Goal: Information Seeking & Learning: Learn about a topic

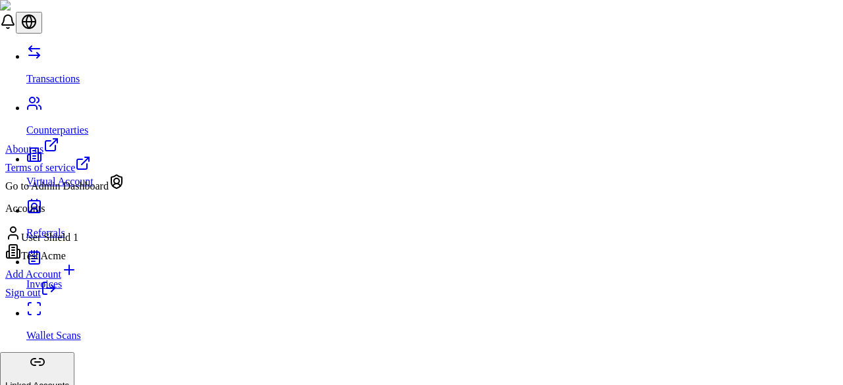
click at [84, 192] on div "Go to Admin Dashboard" at bounding box center [64, 183] width 119 height 18
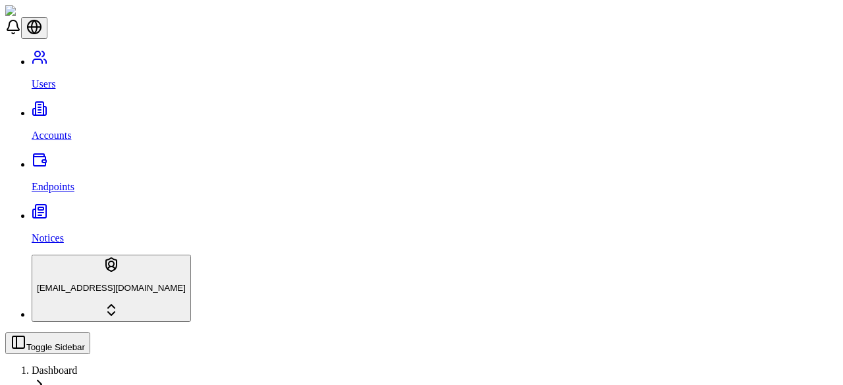
scroll to position [22, 0]
click at [109, 107] on link "Accounts" at bounding box center [435, 124] width 806 height 34
type input "*******"
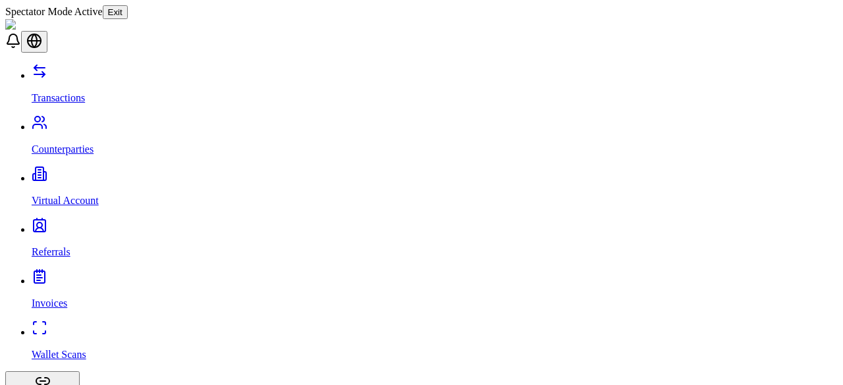
click at [95, 144] on p "Counterparties" at bounding box center [435, 150] width 806 height 12
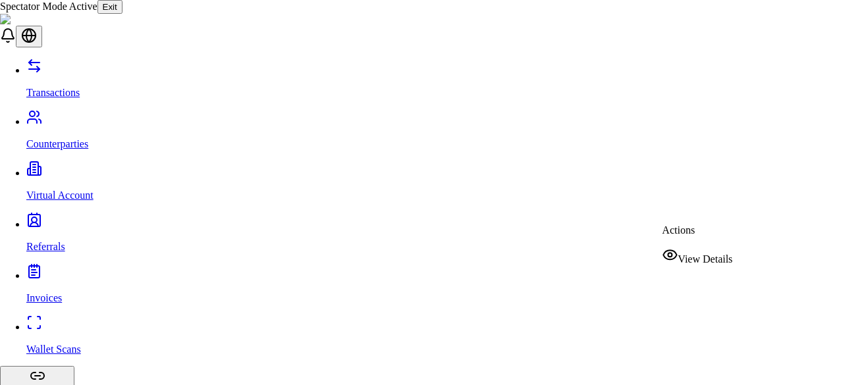
click at [720, 253] on span "View Details" at bounding box center [705, 258] width 55 height 11
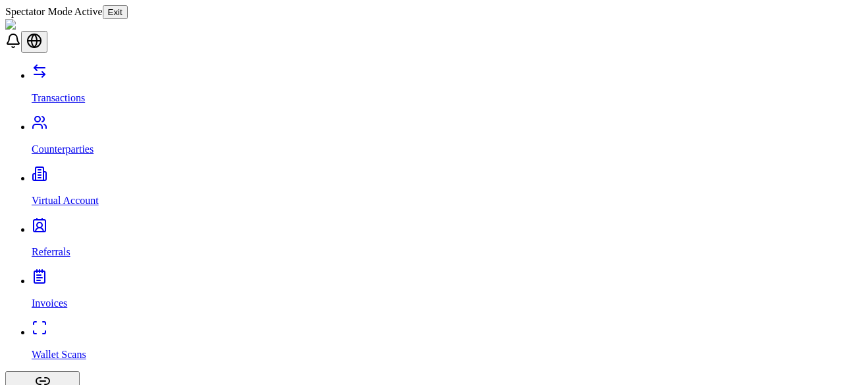
scroll to position [151, 0]
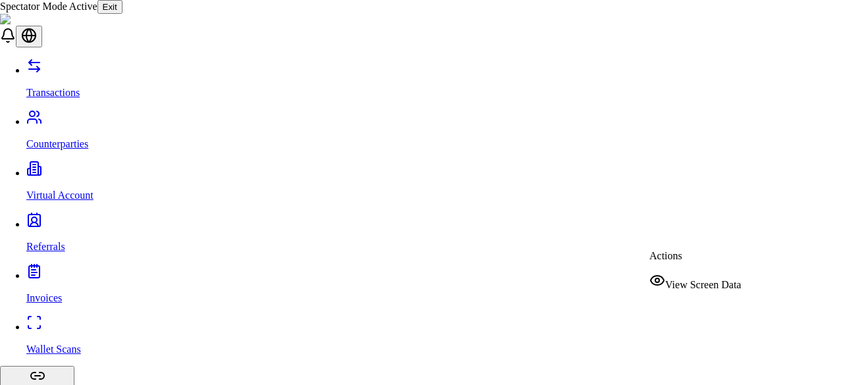
click at [724, 279] on span "View Screen Data" at bounding box center [703, 284] width 76 height 11
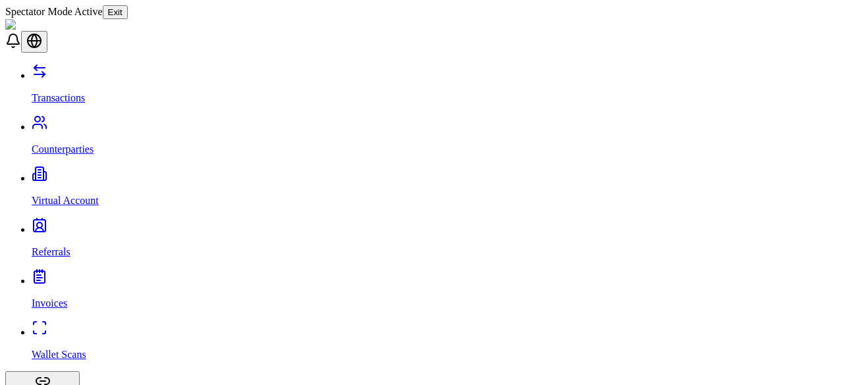
scroll to position [203, 0]
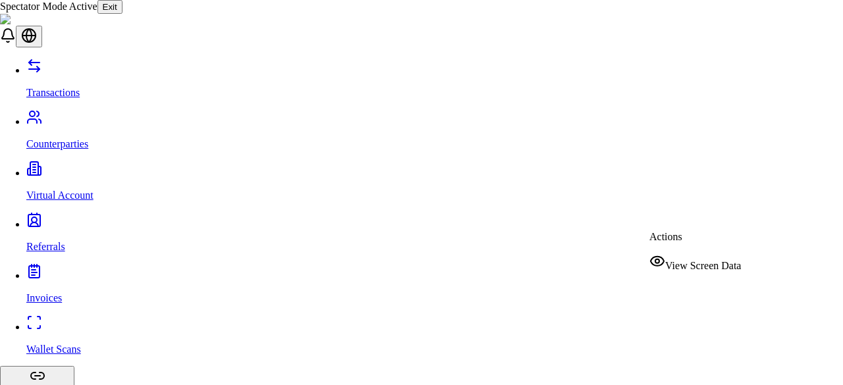
click at [722, 260] on span "View Screen Data" at bounding box center [703, 265] width 76 height 11
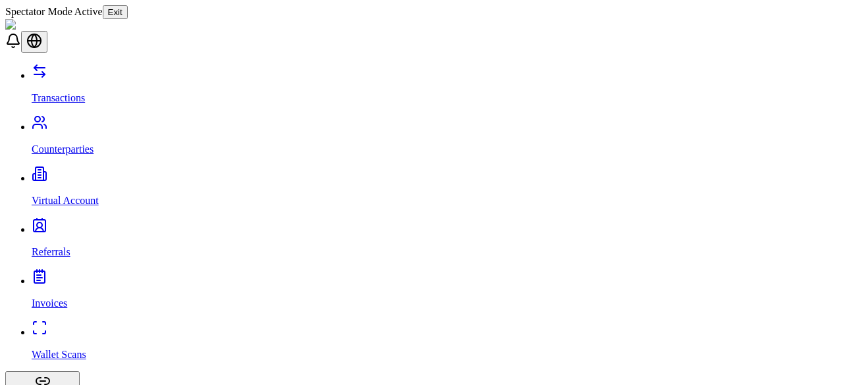
scroll to position [216, 0]
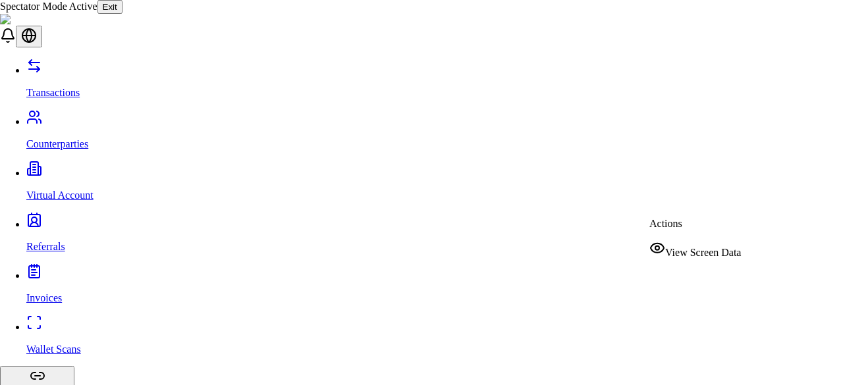
click at [715, 247] on span "View Screen Data" at bounding box center [703, 252] width 76 height 11
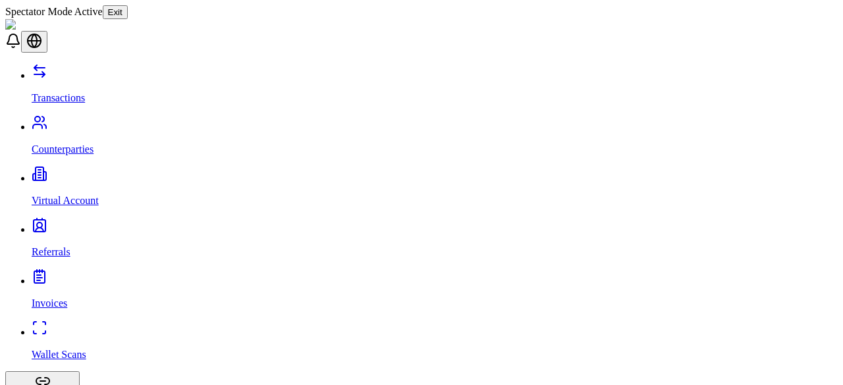
scroll to position [78, 0]
click at [86, 144] on p "Counterparties" at bounding box center [435, 150] width 806 height 12
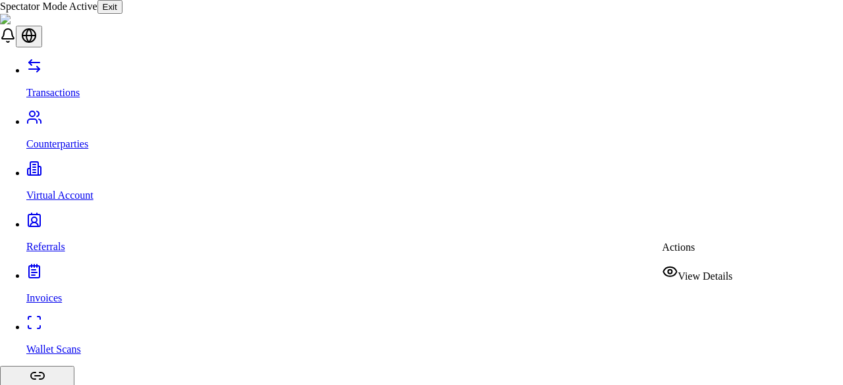
click at [709, 271] on span "View Details" at bounding box center [705, 276] width 55 height 11
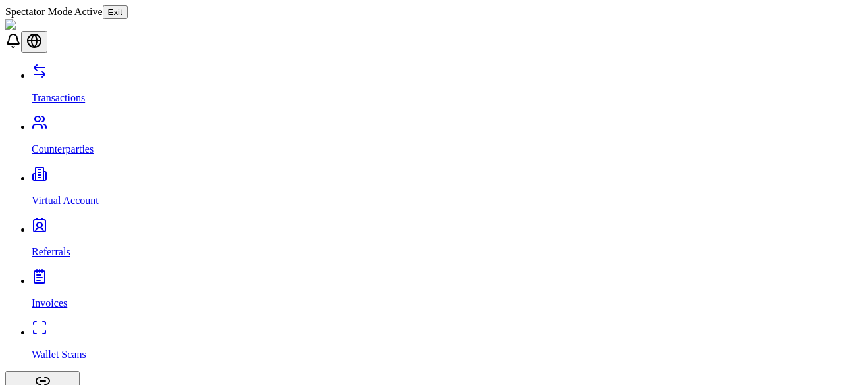
scroll to position [150, 0]
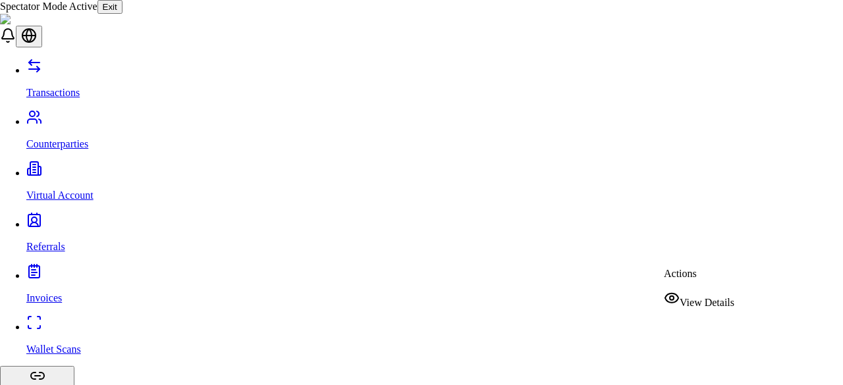
click at [699, 298] on span "View Details" at bounding box center [706, 302] width 55 height 11
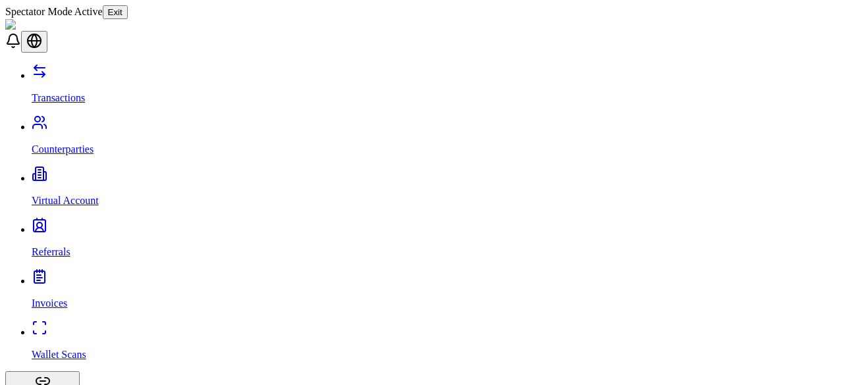
click at [100, 121] on link "Counterparties" at bounding box center [435, 138] width 806 height 34
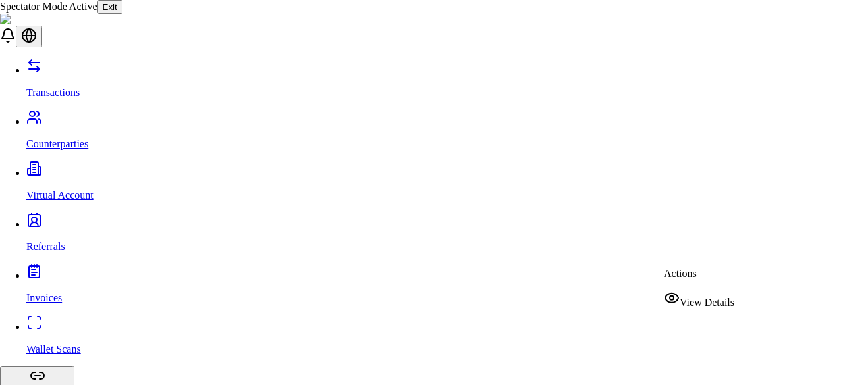
click at [727, 297] on span "View Details" at bounding box center [706, 302] width 55 height 11
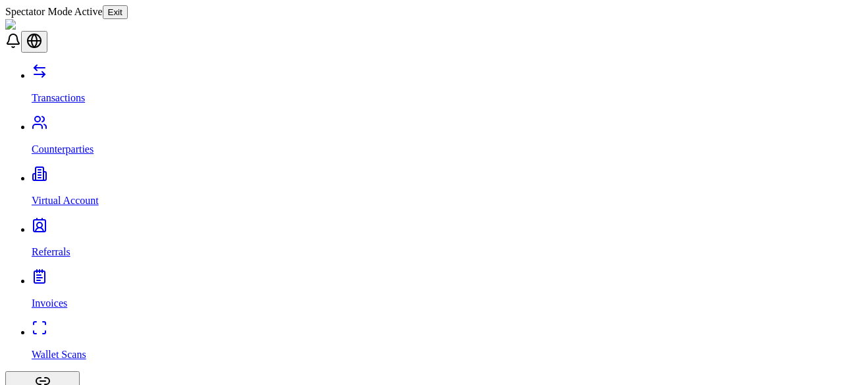
scroll to position [51, 0]
click at [99, 121] on link "Counterparties" at bounding box center [435, 138] width 806 height 34
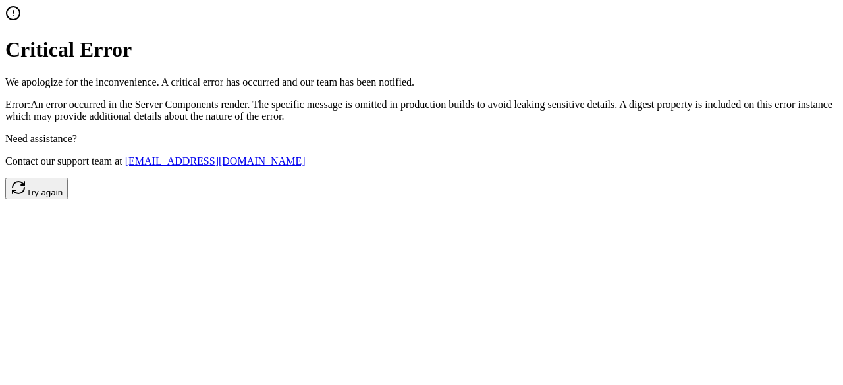
click at [68, 200] on button "Try again" at bounding box center [36, 189] width 63 height 22
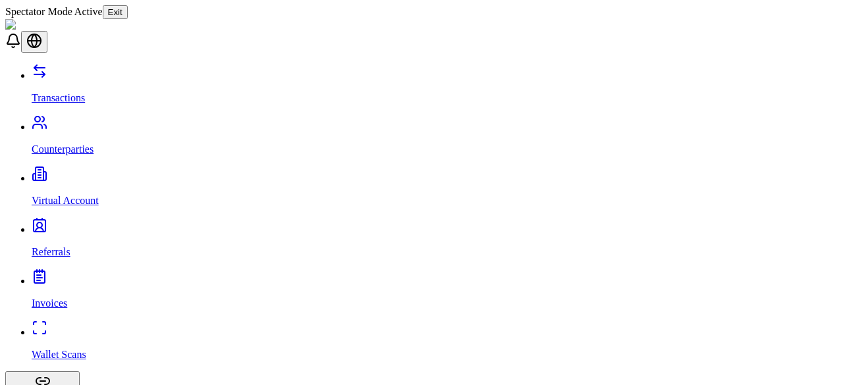
click at [92, 144] on p "Counterparties" at bounding box center [435, 150] width 806 height 12
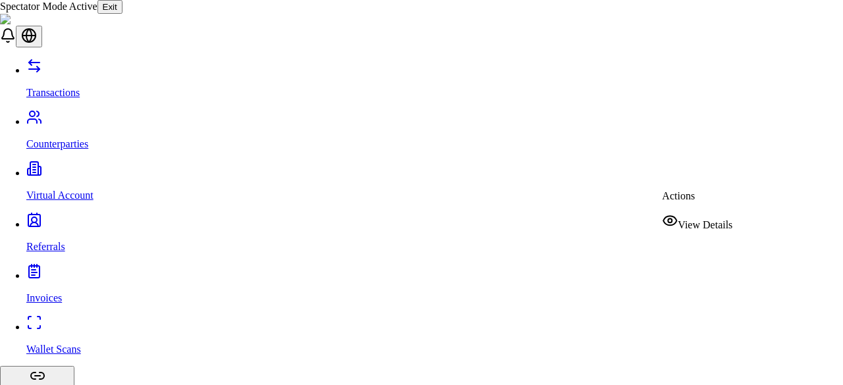
click at [705, 228] on div "View Details" at bounding box center [697, 222] width 70 height 18
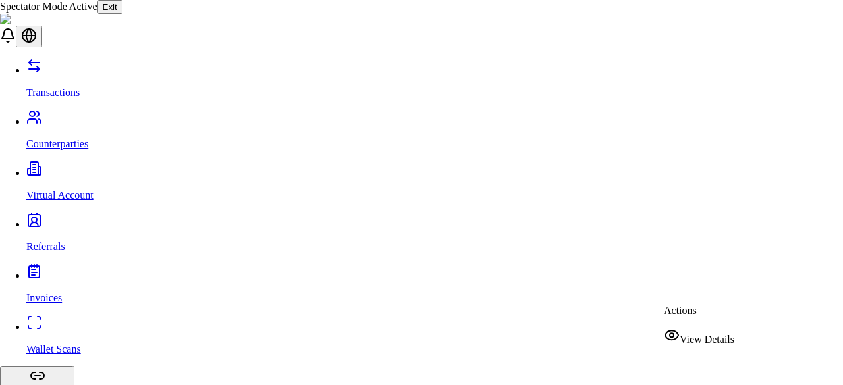
click at [725, 334] on span "View Details" at bounding box center [706, 339] width 55 height 11
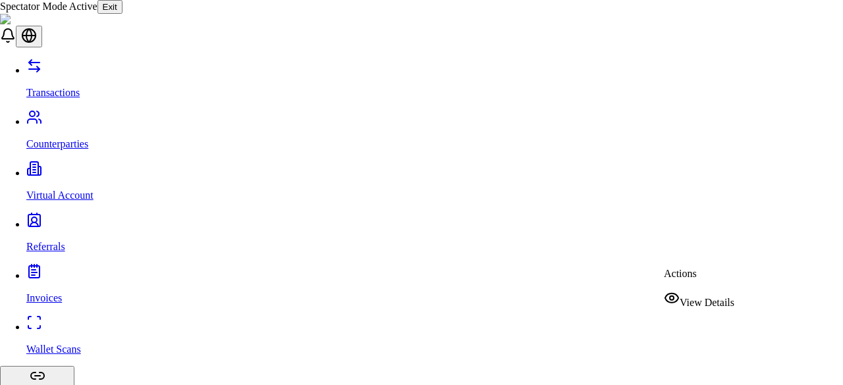
click at [732, 297] on span "View Details" at bounding box center [706, 302] width 55 height 11
